Goal: Task Accomplishment & Management: Complete application form

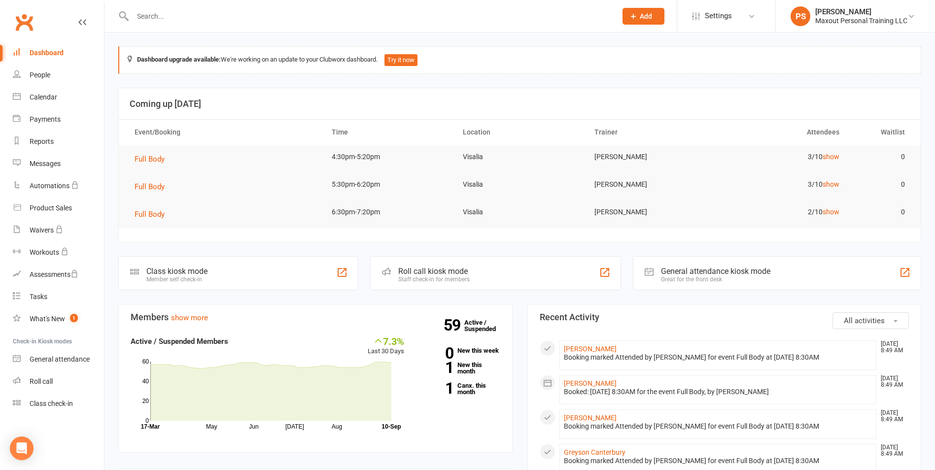
click at [664, 13] on button "Add" at bounding box center [643, 16] width 42 height 17
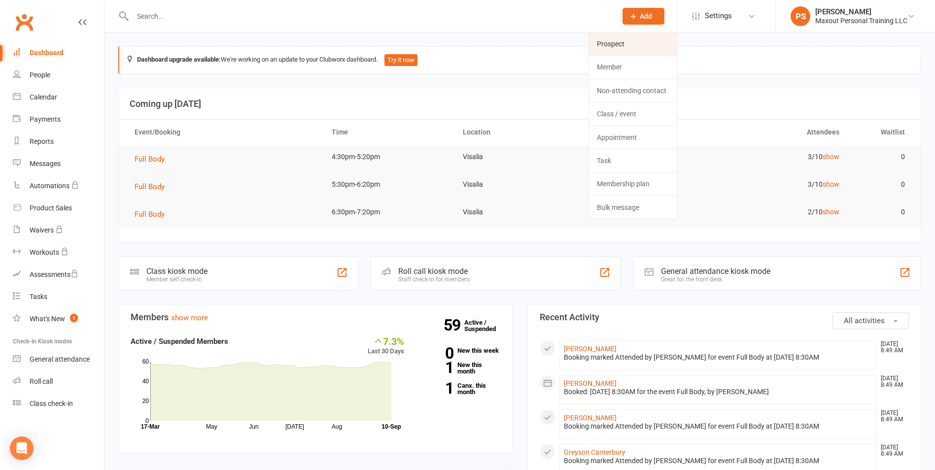
click at [631, 38] on link "Prospect" at bounding box center [633, 44] width 88 height 23
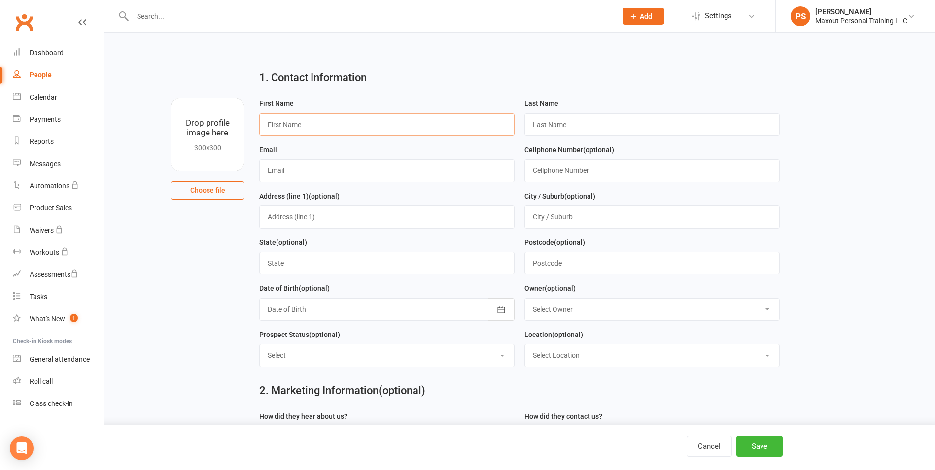
click at [306, 125] on input "text" at bounding box center [386, 124] width 255 height 23
type input "[PERSON_NAME]"
type input "[EMAIL_ADDRESS][PERSON_NAME][DOMAIN_NAME]"
type input "[PHONE_NUMBER]"
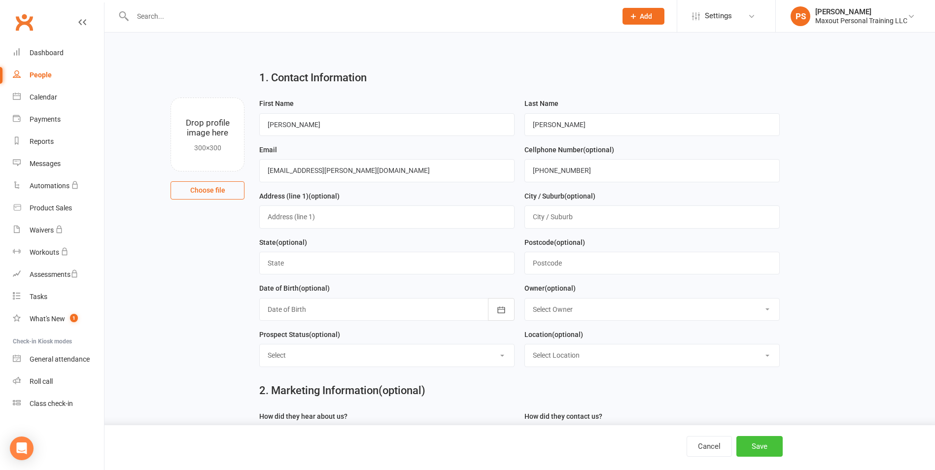
click at [760, 447] on button "Save" at bounding box center [759, 446] width 46 height 21
